Goal: Find specific page/section: Find specific page/section

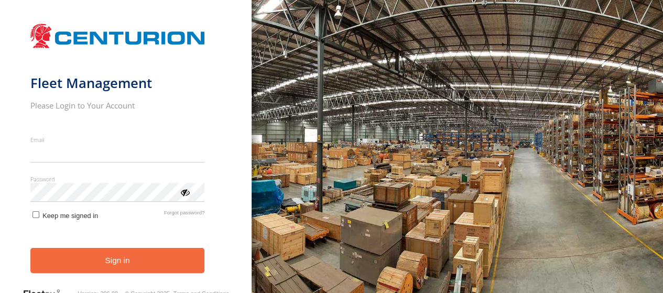
type input "**********"
click at [111, 264] on button "Sign in" at bounding box center [117, 261] width 174 height 26
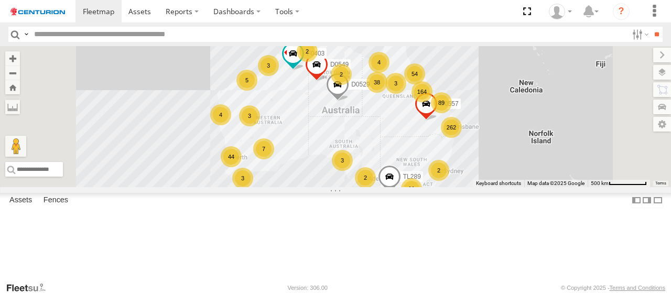
drag, startPoint x: 528, startPoint y: 166, endPoint x: 160, endPoint y: 53, distance: 385.2
click at [160, 53] on main "To navigate the map with touch gestures double-tap and hold your finger on the …" at bounding box center [335, 163] width 671 height 235
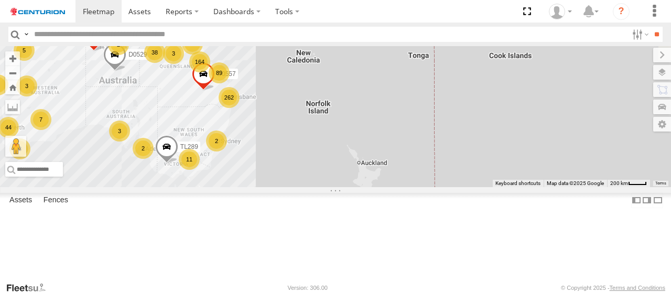
drag, startPoint x: 355, startPoint y: 115, endPoint x: 484, endPoint y: 183, distance: 145.8
click at [484, 183] on div "262 164 44 11 38 89 3 3 3 54 2 2 4 7 3 3 5 2 2 3 4 F0403 D0557 TL289 D0529 D0549" at bounding box center [335, 116] width 671 height 141
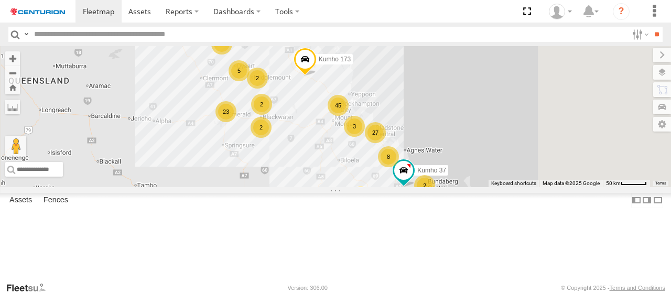
drag, startPoint x: 385, startPoint y: 78, endPoint x: 349, endPoint y: 95, distance: 39.4
click at [232, 54] on div "29" at bounding box center [221, 44] width 21 height 21
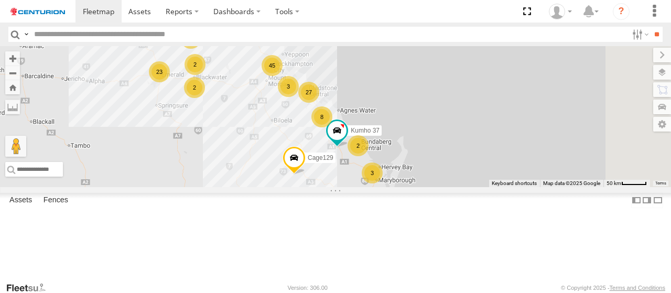
drag, startPoint x: 447, startPoint y: 158, endPoint x: 390, endPoint y: 116, distance: 70.8
click at [390, 116] on div "F0403 D0557 TL289 D0529 D0549 Cage101 29 45 23 27 10 2 8 5 3 Cage129 3 2 2 Kumh…" at bounding box center [335, 116] width 671 height 141
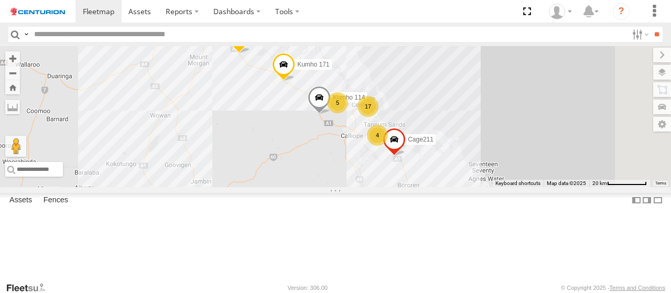
drag, startPoint x: 516, startPoint y: 216, endPoint x: 436, endPoint y: 181, distance: 87.2
click at [436, 181] on div "F0403 D0557 TL289 D0529 D0549 Cage101 Cage129 Kumho 173 Kumho 37 Kumho 171 Kumh…" at bounding box center [335, 116] width 671 height 141
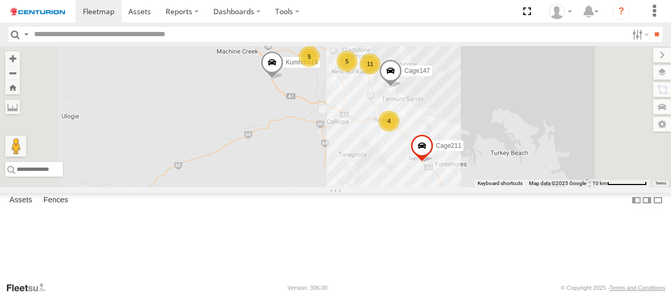
drag, startPoint x: 560, startPoint y: 173, endPoint x: 498, endPoint y: 159, distance: 63.5
click at [498, 159] on div "F0403 D0557 TL289 D0529 D0549 Cage101 Cage129 Kumho 173 Kumho 37 Kumho 171 Kumh…" at bounding box center [335, 116] width 671 height 141
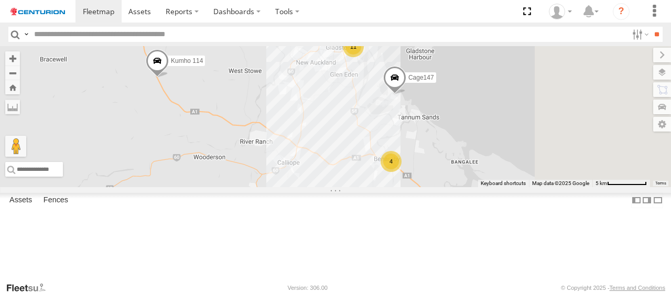
drag, startPoint x: 498, startPoint y: 159, endPoint x: 476, endPoint y: 191, distance: 38.9
click at [476, 187] on div "F0403 D0557 TL289 D0529 D0549 Cage101 Cage129 Kumho 173 Kumho 37 Kumho 171 Kumh…" at bounding box center [335, 116] width 671 height 141
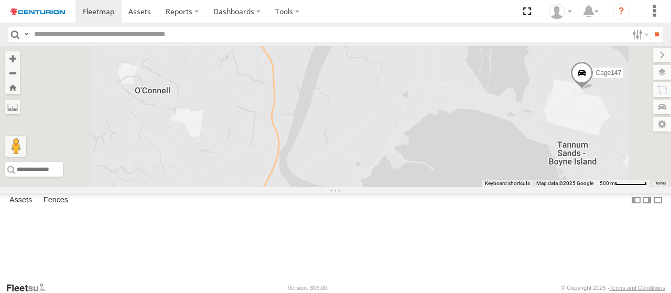
drag, startPoint x: 481, startPoint y: 130, endPoint x: 495, endPoint y: 215, distance: 86.0
click at [495, 187] on div "F0403 D0557 TL289 D0529 D0549 Cage101 Cage129 Kumho 173 Kumho 37 Kumho 171 Kumh…" at bounding box center [335, 116] width 671 height 141
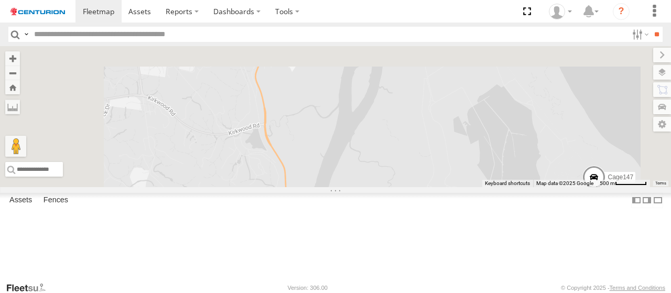
drag, startPoint x: 458, startPoint y: 170, endPoint x: 470, endPoint y: 277, distance: 107.6
click at [470, 187] on div "F0403 D0557 TL289 D0529 D0549 Cage101 Cage129 Kumho 173 Kumho 37 Kumho 171 Kumh…" at bounding box center [335, 116] width 671 height 141
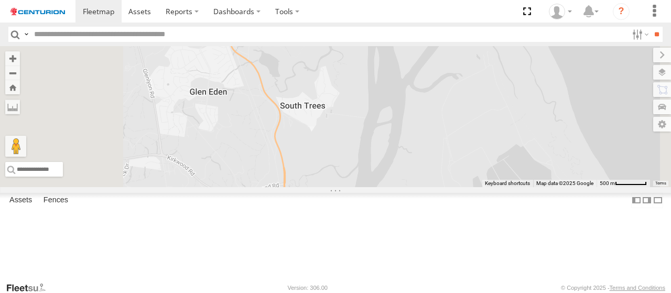
drag, startPoint x: 470, startPoint y: 203, endPoint x: 490, endPoint y: 267, distance: 67.4
click at [490, 187] on div "F0403 D0557 TL289 D0529 D0549 Cage101 Cage129 Kumho 173 Kumho 37 Kumho 171 Kumh…" at bounding box center [335, 116] width 671 height 141
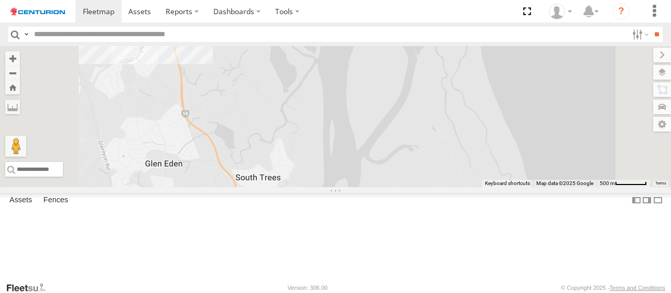
drag, startPoint x: 499, startPoint y: 166, endPoint x: 403, endPoint y: 286, distance: 153.6
click at [403, 286] on body at bounding box center [335, 146] width 671 height 293
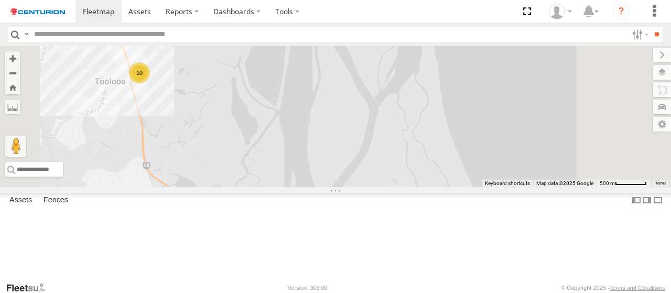
drag, startPoint x: 423, startPoint y: 188, endPoint x: 438, endPoint y: 259, distance: 72.7
click at [438, 187] on div "F0403 D0557 TL289 D0529 D0549 Cage101 Cage129 Kumho 173 Kumho 37 Kumho 171 Kumh…" at bounding box center [335, 116] width 671 height 141
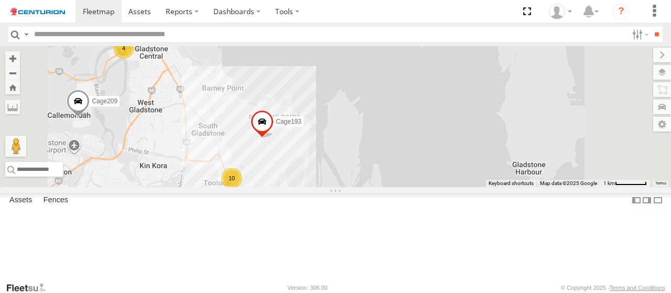
click at [242, 189] on div "10" at bounding box center [231, 178] width 21 height 21
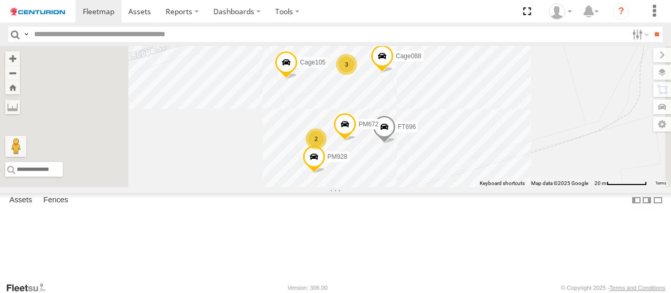
click at [326, 149] on div "2" at bounding box center [315, 138] width 21 height 21
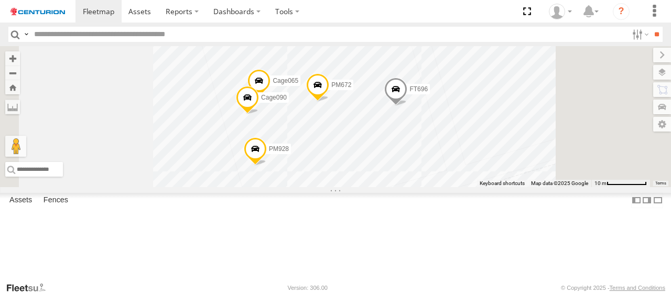
drag, startPoint x: 582, startPoint y: 187, endPoint x: 491, endPoint y: 174, distance: 91.5
click at [491, 174] on div "F0403 D0557 TL289 D0529 D0549 Cage101 Cage129 Kumho 173 Kumho 37 Kumho 171 Kumh…" at bounding box center [335, 116] width 671 height 141
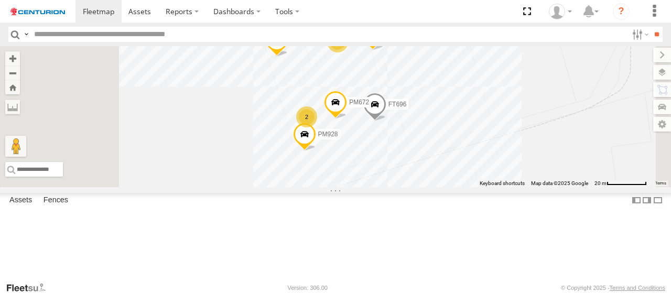
drag, startPoint x: 505, startPoint y: 95, endPoint x: 501, endPoint y: 119, distance: 25.0
click at [501, 119] on div "F0403 D0557 TL289 D0529 D0549 Cage101 Cage129 Kumho 173 Kumho 37 Kumho 171 Kumh…" at bounding box center [335, 116] width 671 height 141
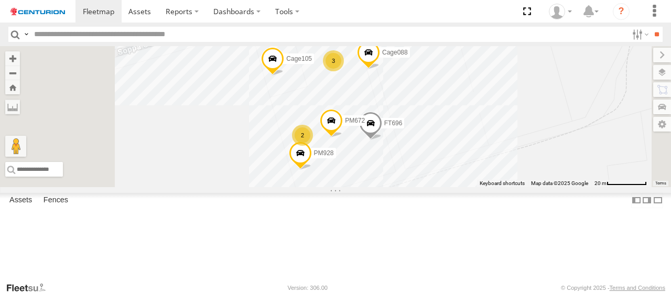
click at [344, 71] on div "3" at bounding box center [333, 60] width 21 height 21
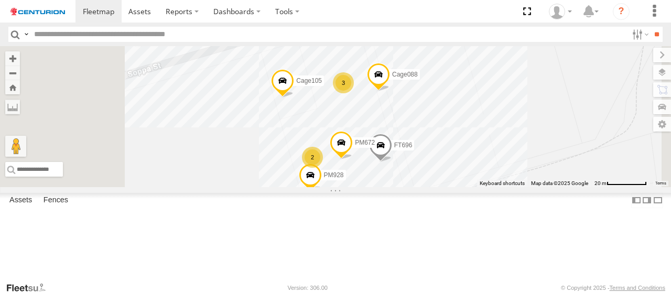
click at [323, 168] on div "2" at bounding box center [312, 157] width 21 height 21
